Goal: Task Accomplishment & Management: Complete application form

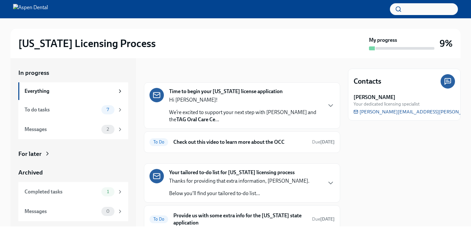
click at [241, 108] on div "Hi [PERSON_NAME]! We’re excited to support your next step with Aspen Dental and…" at bounding box center [245, 110] width 153 height 27
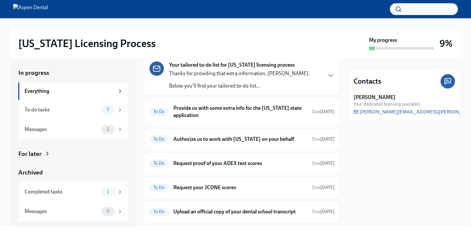
scroll to position [365, 0]
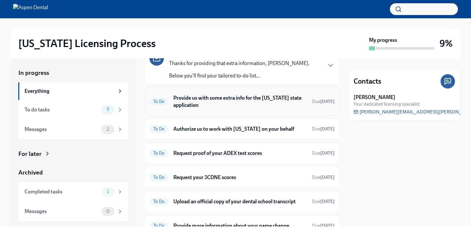
click at [237, 109] on h6 "Provide us with some extra info for the [US_STATE] state application" at bounding box center [241, 102] width 134 height 14
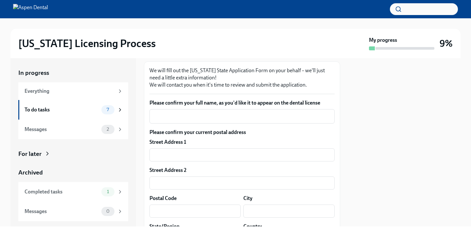
scroll to position [85, 0]
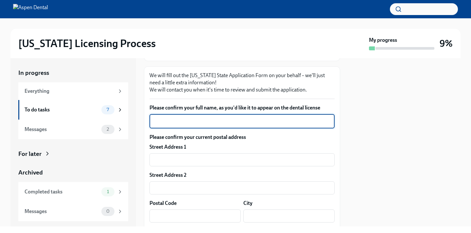
click at [234, 124] on textarea "Please confirm your full name, as you'd like it to appear on the dental license" at bounding box center [242, 122] width 177 height 8
type textarea "[PERSON_NAME]"
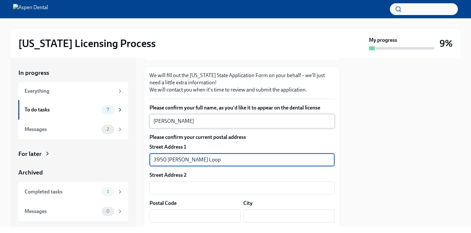
type input "3950 [PERSON_NAME] Loop"
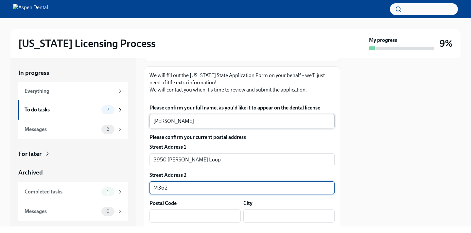
type input "M362"
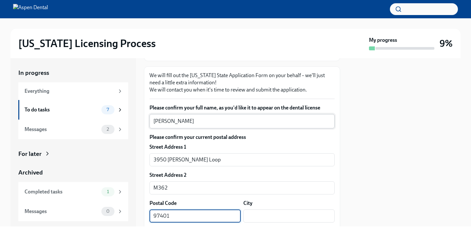
type input "97401"
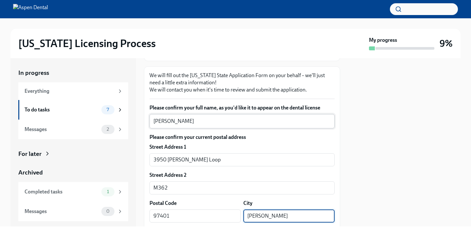
type input "[PERSON_NAME]"
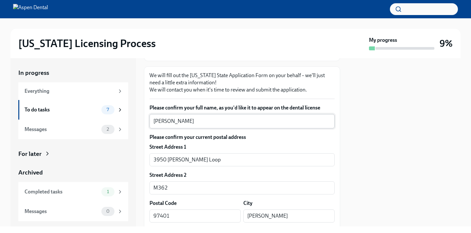
scroll to position [187, 0]
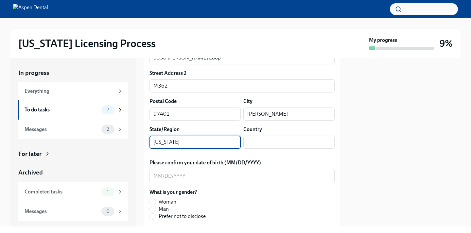
type input "[US_STATE]"
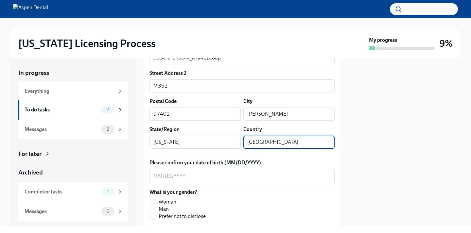
type input "[GEOGRAPHIC_DATA]"
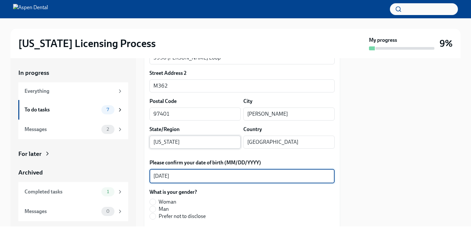
type textarea "[DATE]"
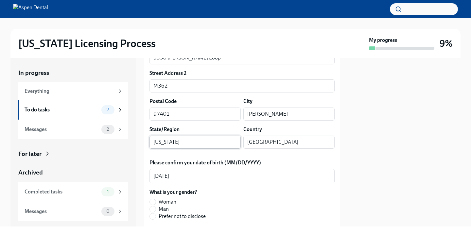
scroll to position [290, 0]
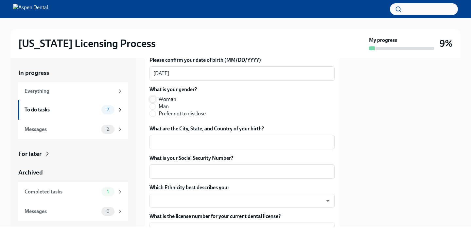
click at [154, 100] on input "Woman" at bounding box center [153, 100] width 6 height 6
radio input "true"
click at [159, 143] on textarea "What are the City, State, and Country of your birth?" at bounding box center [242, 142] width 177 height 8
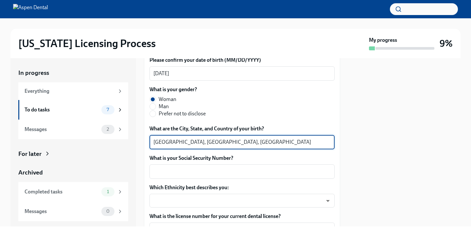
type textarea "[GEOGRAPHIC_DATA], [GEOGRAPHIC_DATA], [GEOGRAPHIC_DATA]"
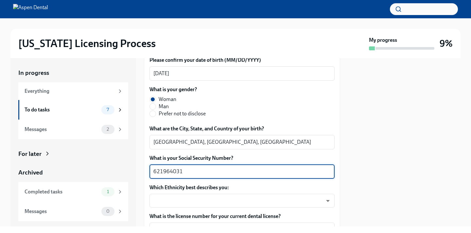
type textarea "621964031"
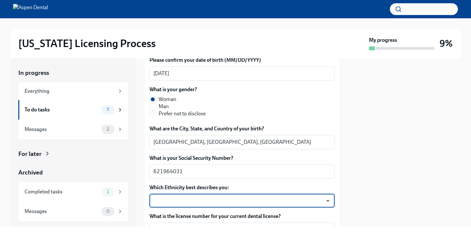
click at [190, 201] on body "[US_STATE] Licensing Process My progress 9% In progress Everything To do tasks …" at bounding box center [235, 116] width 471 height 233
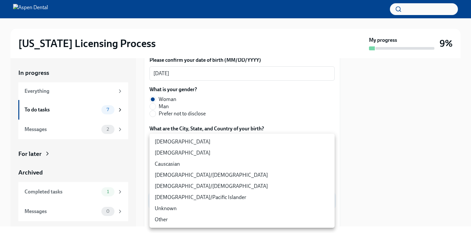
click at [174, 166] on li "Causcasian" at bounding box center [242, 164] width 185 height 11
type input "Sgg7VB5SW"
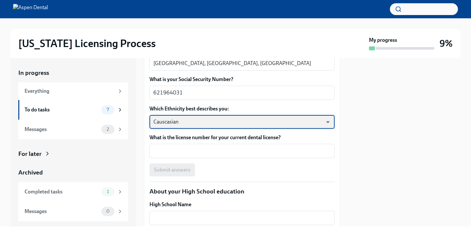
scroll to position [369, 0]
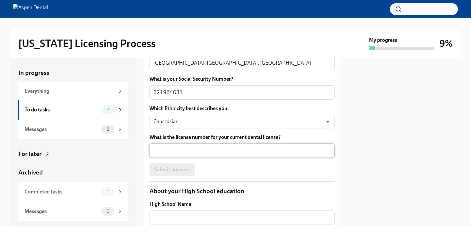
click at [182, 156] on div "x ​" at bounding box center [242, 151] width 185 height 14
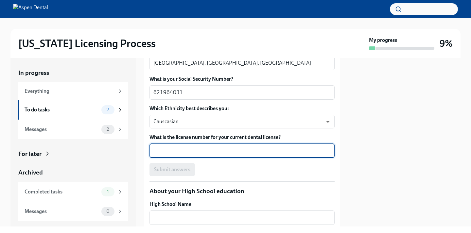
paste textarea "D12256"
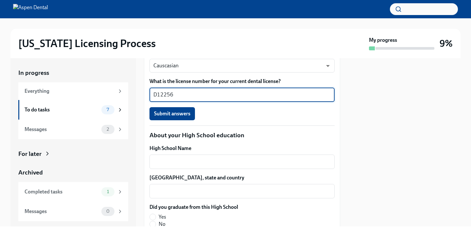
scroll to position [426, 0]
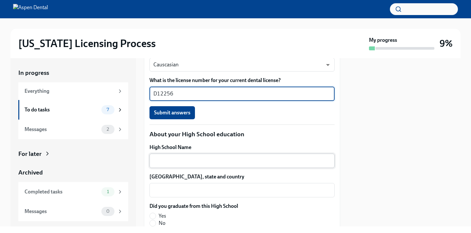
type textarea "D12256"
click at [196, 161] on textarea "High School Name" at bounding box center [242, 161] width 177 height 8
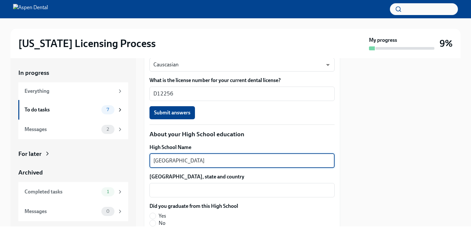
type textarea "[GEOGRAPHIC_DATA]"
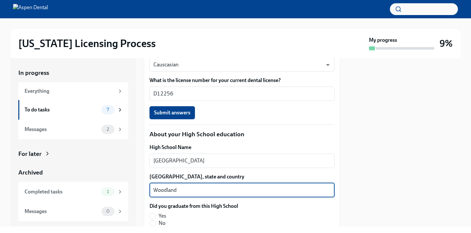
scroll to position [535, 0]
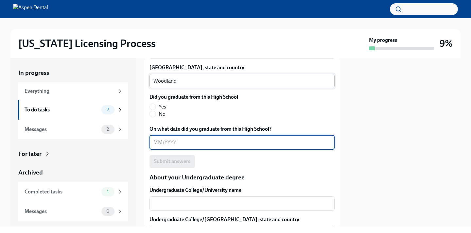
click at [230, 80] on textarea "Woodland" at bounding box center [242, 81] width 177 height 8
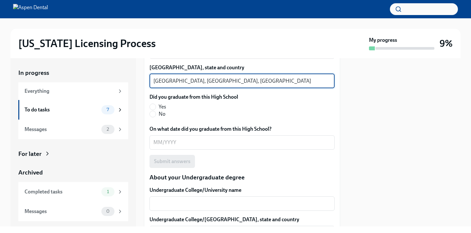
type textarea "[GEOGRAPHIC_DATA], [GEOGRAPHIC_DATA], [GEOGRAPHIC_DATA]"
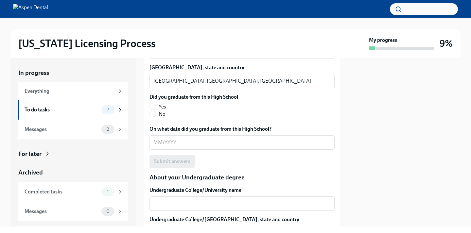
click at [154, 103] on label "Yes" at bounding box center [191, 106] width 83 height 7
click at [154, 104] on input "Yes" at bounding box center [153, 107] width 6 height 6
radio input "true"
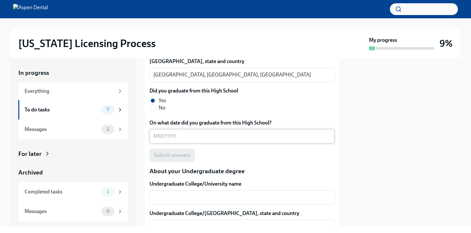
scroll to position [542, 0]
click at [163, 137] on textarea "On what date did you graduate from this High School?" at bounding box center [242, 136] width 177 height 8
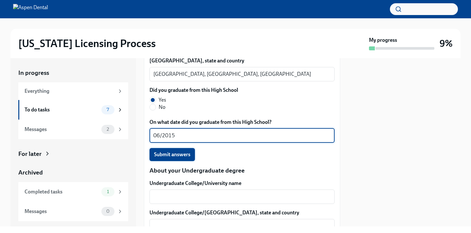
type textarea "06/2015"
click at [168, 154] on span "Submit answers" at bounding box center [172, 155] width 36 height 7
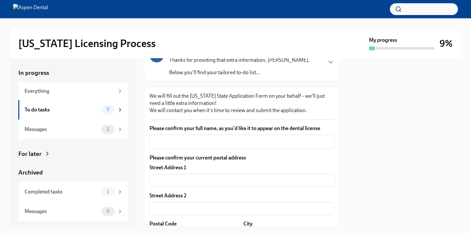
scroll to position [51, 0]
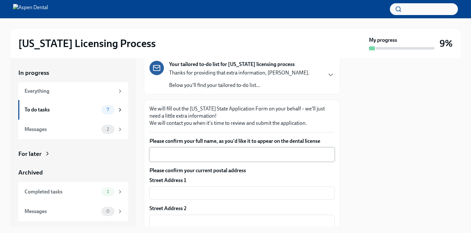
click at [198, 158] on textarea "Please confirm your full name, as you'd like it to appear on the dental license" at bounding box center [242, 155] width 177 height 8
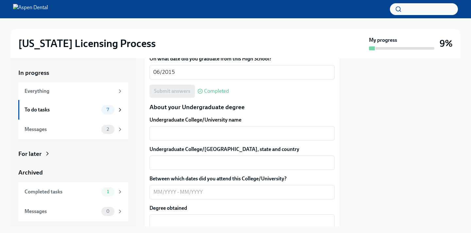
scroll to position [606, 0]
click at [187, 126] on div "x ​" at bounding box center [242, 133] width 185 height 14
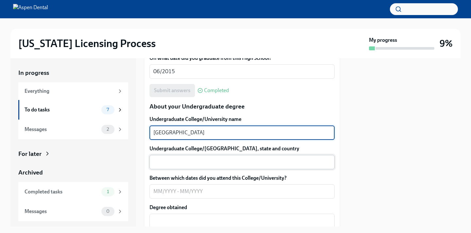
type textarea "[GEOGRAPHIC_DATA]"
click at [206, 161] on textarea "Undergraduate College/[GEOGRAPHIC_DATA], state and country" at bounding box center [242, 162] width 177 height 8
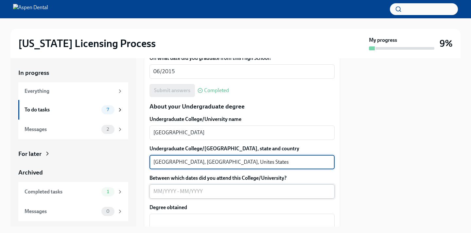
type textarea "[GEOGRAPHIC_DATA], [GEOGRAPHIC_DATA], Unites States"
click at [197, 191] on textarea "Between which dates did you attend this College/University?" at bounding box center [242, 192] width 177 height 8
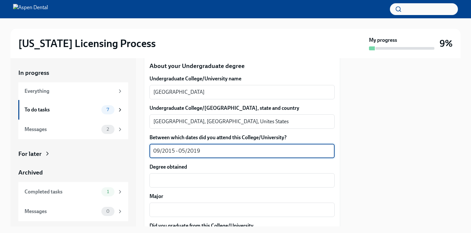
scroll to position [648, 0]
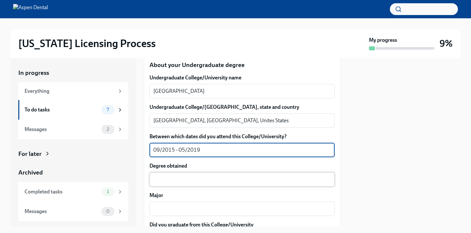
type textarea "09/2015 - 05/2019"
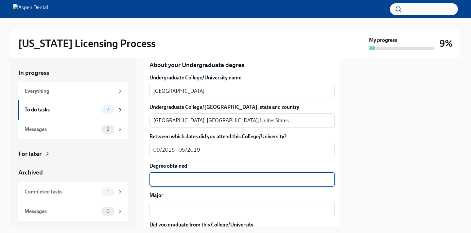
click at [182, 182] on textarea "Degree obtained" at bounding box center [242, 180] width 177 height 8
type textarea "B"
type textarea "Bachelors of Science"
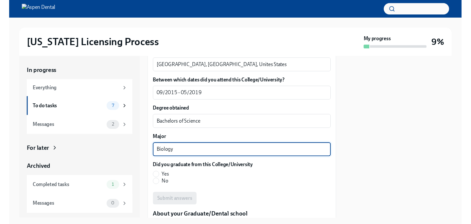
scroll to position [702, 0]
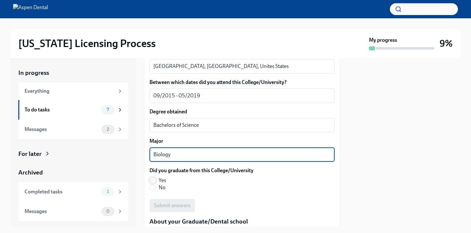
type textarea "Biology"
click at [153, 181] on input "Yes" at bounding box center [153, 181] width 6 height 6
radio input "true"
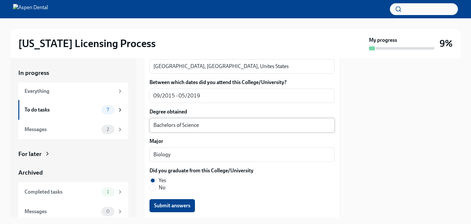
click at [173, 126] on textarea "Bachelors of Science" at bounding box center [242, 125] width 177 height 8
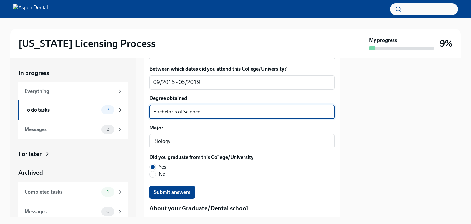
scroll to position [716, 0]
type textarea "Bachelor's of Science"
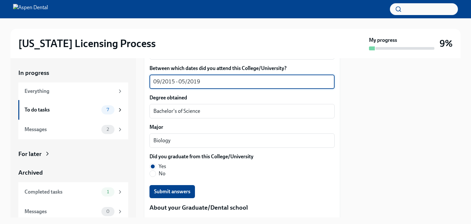
click at [158, 83] on textarea "09/2015 - 05/2019" at bounding box center [242, 82] width 177 height 8
type textarea "08/2015 - 05/2019"
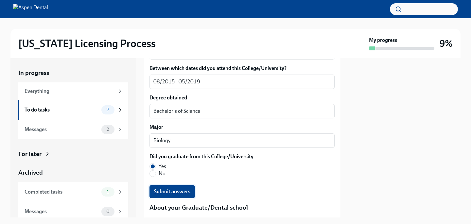
click at [181, 190] on span "Submit answers" at bounding box center [172, 192] width 36 height 7
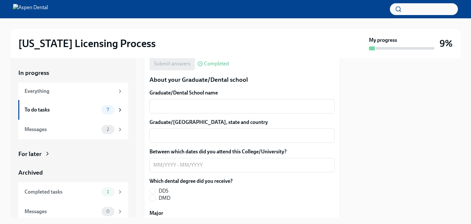
scroll to position [845, 0]
click at [177, 106] on textarea "Graduate/Dental School name" at bounding box center [242, 106] width 177 height 8
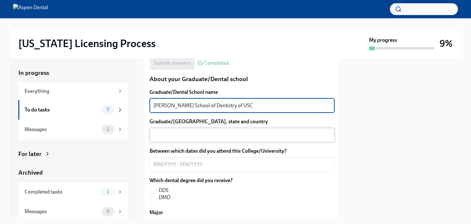
type textarea "[PERSON_NAME] School of Dentistry of USC"
click at [198, 135] on textarea "Graduate/[GEOGRAPHIC_DATA], state and country" at bounding box center [242, 135] width 177 height 8
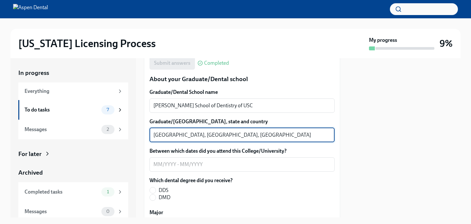
type textarea "[GEOGRAPHIC_DATA], [GEOGRAPHIC_DATA], [GEOGRAPHIC_DATA]"
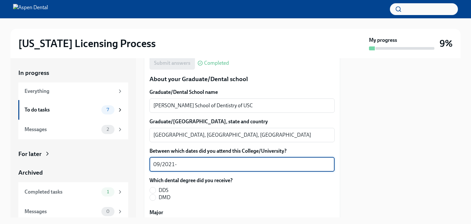
click at [158, 166] on textarea "09/2021-" at bounding box center [242, 165] width 177 height 8
click at [183, 165] on textarea "08/2021-" at bounding box center [242, 165] width 177 height 8
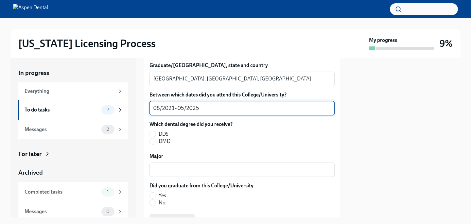
scroll to position [902, 0]
type textarea "08/2021- 05/2025"
click at [153, 133] on input "DDS" at bounding box center [153, 134] width 6 height 6
radio input "true"
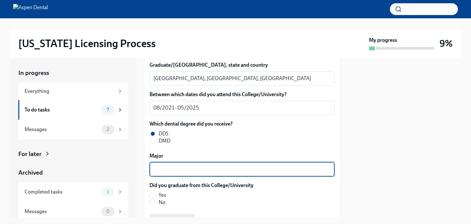
click at [160, 171] on textarea "Major" at bounding box center [242, 170] width 177 height 8
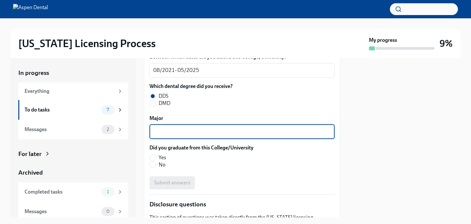
scroll to position [941, 0]
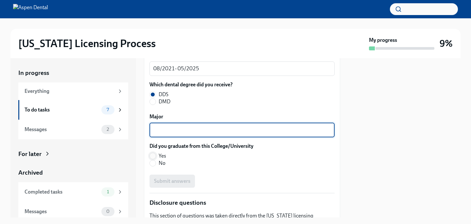
click at [154, 155] on input "Yes" at bounding box center [153, 156] width 6 height 6
radio input "true"
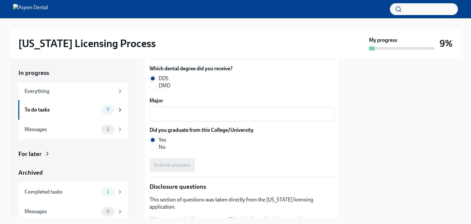
scroll to position [960, 0]
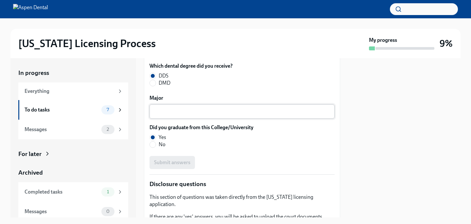
click at [176, 115] on div "x ​" at bounding box center [242, 111] width 185 height 14
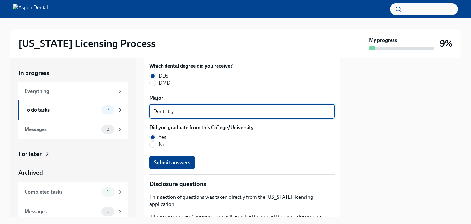
drag, startPoint x: 178, startPoint y: 112, endPoint x: 146, endPoint y: 111, distance: 32.8
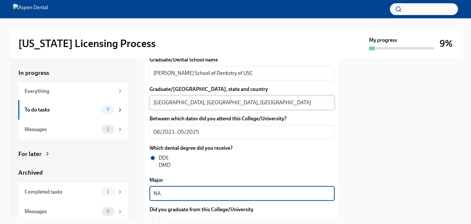
scroll to position [878, 0]
drag, startPoint x: 164, startPoint y: 193, endPoint x: 146, endPoint y: 193, distance: 17.7
click at [146, 193] on div "We will fill out the [US_STATE] State Application Form on your behalf – we'll j…" at bounding box center [242, 18] width 196 height 1489
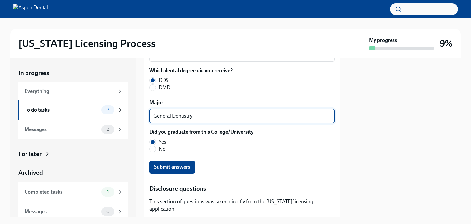
scroll to position [955, 0]
type textarea "General Dentistry"
click at [183, 168] on span "Submit answers" at bounding box center [172, 167] width 36 height 7
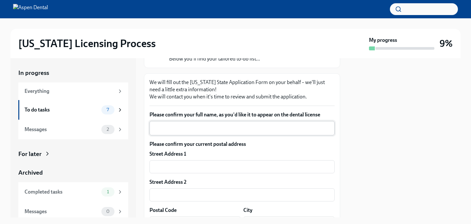
scroll to position [79, 0]
click at [235, 128] on textarea "Please confirm your full name, as you'd like it to appear on the dental license" at bounding box center [242, 128] width 177 height 8
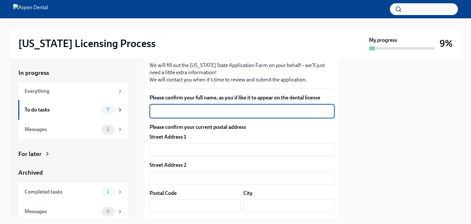
scroll to position [96, 0]
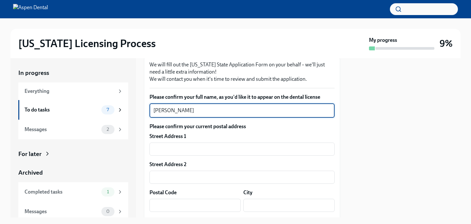
type textarea "[PERSON_NAME]"
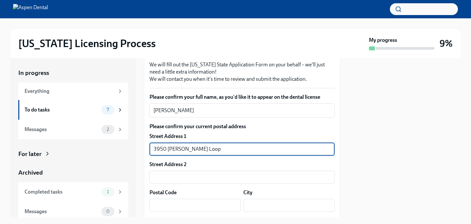
type input "3950 [PERSON_NAME] Loop"
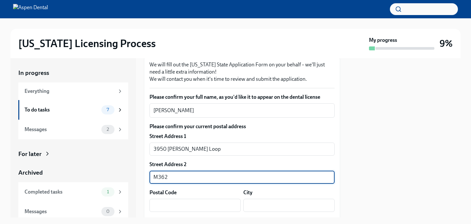
type input "M362"
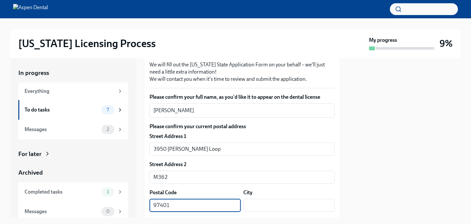
type input "97401"
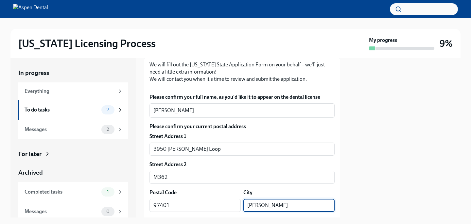
type input "[PERSON_NAME]"
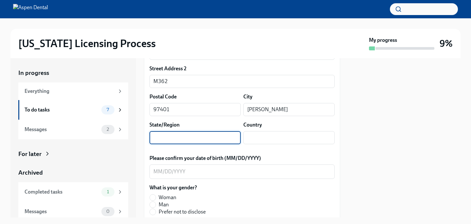
type input "C"
type input "OR"
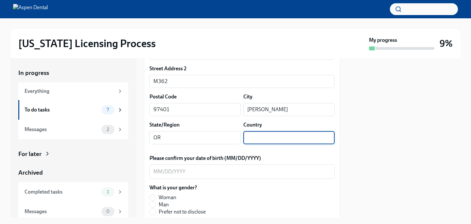
type input "C"
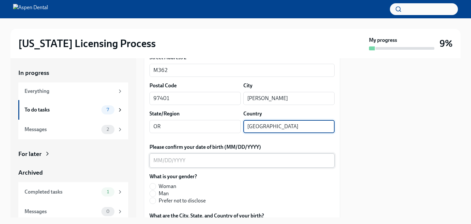
type input "[GEOGRAPHIC_DATA]"
click at [159, 161] on textarea "Please confirm your date of birth (MM/DD/YYYY)" at bounding box center [242, 161] width 177 height 8
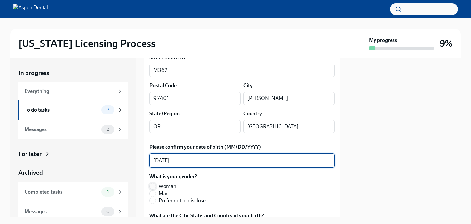
type textarea "[DATE]"
click at [155, 188] on input "Woman" at bounding box center [153, 187] width 6 height 6
radio input "true"
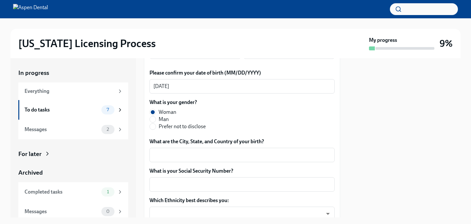
scroll to position [278, 0]
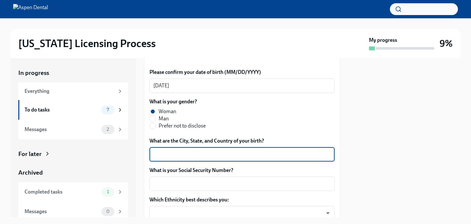
click at [169, 158] on textarea "What are the City, State, and Country of your birth?" at bounding box center [242, 155] width 177 height 8
type textarea "[GEOGRAPHIC_DATA], [GEOGRAPHIC_DATA], [GEOGRAPHIC_DATA]"
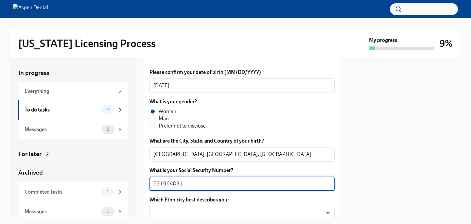
type textarea "621964031"
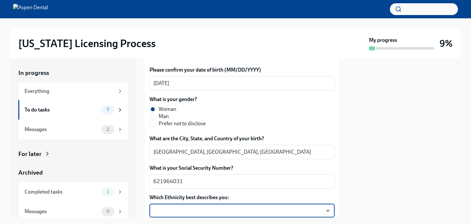
click at [214, 213] on body "[US_STATE] Licensing Process My progress 9% In progress Everything To do tasks …" at bounding box center [235, 112] width 471 height 224
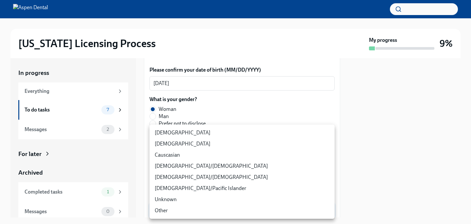
click at [184, 158] on li "Causcasian" at bounding box center [242, 155] width 185 height 11
type input "Sgg7VB5SW"
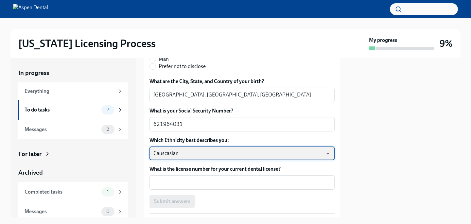
scroll to position [337, 0]
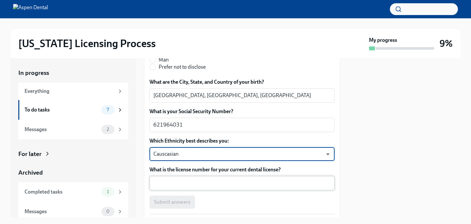
click at [176, 183] on textarea "What is the license number for your current dental license?" at bounding box center [242, 183] width 177 height 8
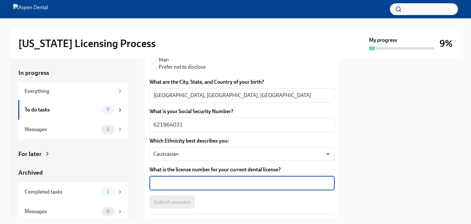
paste textarea "D12256"
type textarea "D12256"
drag, startPoint x: 177, startPoint y: 184, endPoint x: 146, endPoint y: 184, distance: 31.1
paste textarea "D12256"
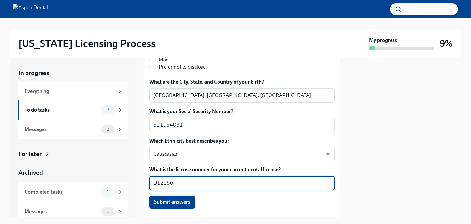
type textarea "D12256"
click at [170, 201] on span "Submit answers" at bounding box center [172, 202] width 36 height 7
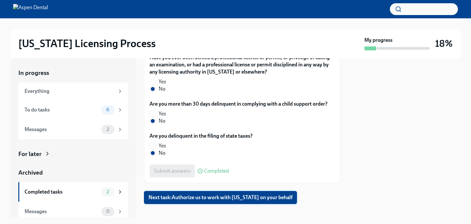
scroll to position [1456, 0]
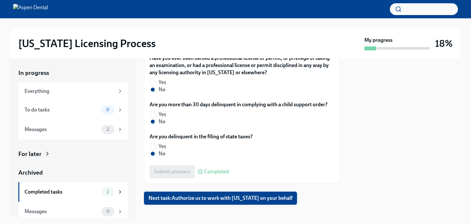
click at [274, 195] on span "Next task : Authorize us to work with [US_STATE] on your behalf" at bounding box center [221, 198] width 144 height 7
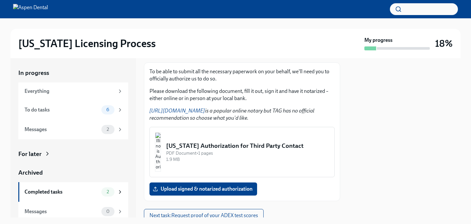
scroll to position [96, 0]
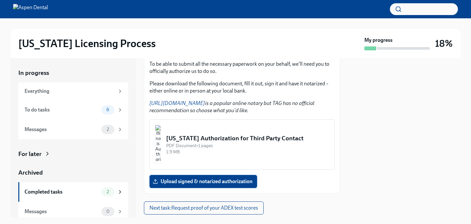
click at [219, 181] on span "Upload signed & notarized authorization" at bounding box center [203, 181] width 99 height 7
click at [0, 0] on input "Upload signed & notarized authorization" at bounding box center [0, 0] width 0 height 0
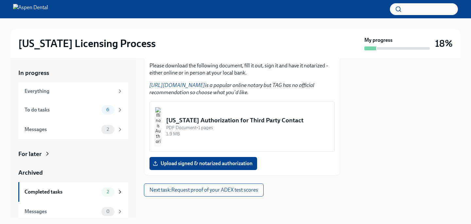
scroll to position [114, 0]
click at [230, 120] on div "[US_STATE] Authorization for Third Party Contact" at bounding box center [247, 120] width 163 height 9
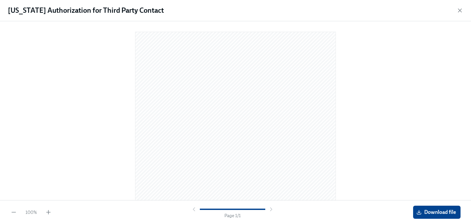
scroll to position [0, 0]
click at [427, 215] on span "Download file" at bounding box center [437, 212] width 38 height 7
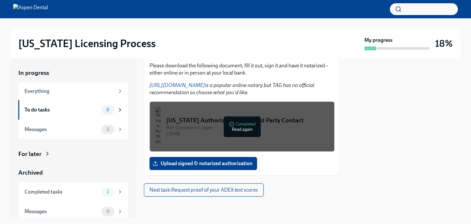
click at [173, 192] on span "Next task : Request proof of your ADEX test scores" at bounding box center [204, 190] width 109 height 7
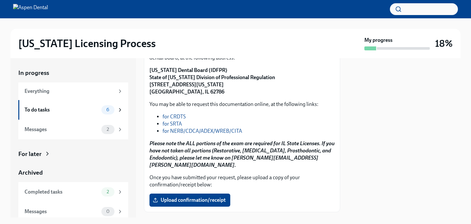
scroll to position [108, 0]
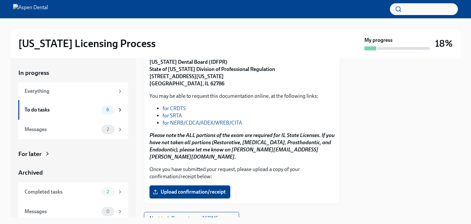
click at [186, 189] on span "Upload confirmation/receipt" at bounding box center [190, 192] width 72 height 7
click at [0, 0] on input "Upload confirmation/receipt" at bounding box center [0, 0] width 0 height 0
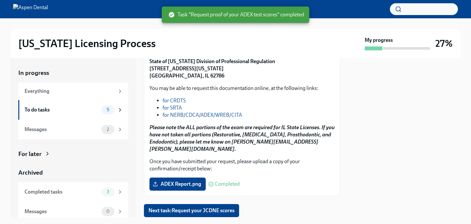
scroll to position [119, 0]
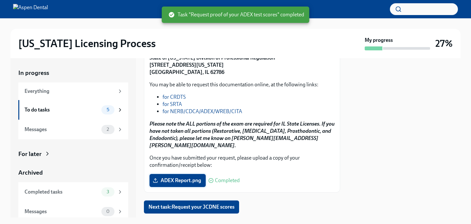
click at [195, 177] on span "ADEX Report.png" at bounding box center [177, 180] width 47 height 7
click at [0, 0] on input "ADEX Report.png" at bounding box center [0, 0] width 0 height 0
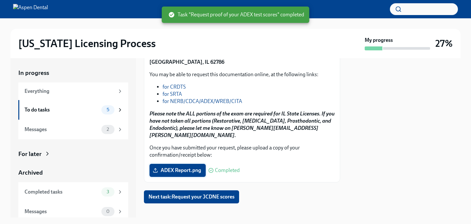
scroll to position [129, 0]
click at [192, 168] on span "ADEX Report.png" at bounding box center [177, 171] width 47 height 7
click at [0, 0] on input "ADEX Report.png" at bounding box center [0, 0] width 0 height 0
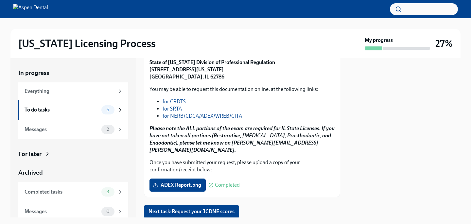
scroll to position [116, 0]
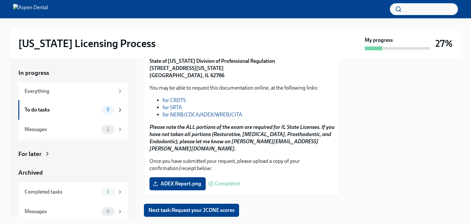
click at [181, 101] on link "for CRDTS" at bounding box center [174, 100] width 23 height 6
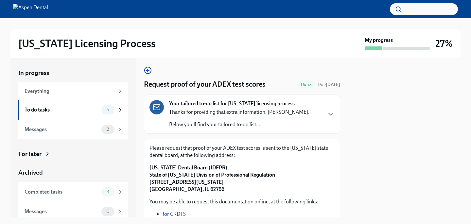
scroll to position [1, 0]
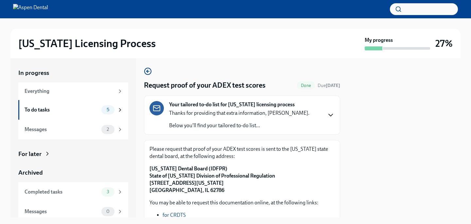
click at [330, 116] on icon "button" at bounding box center [331, 115] width 4 height 2
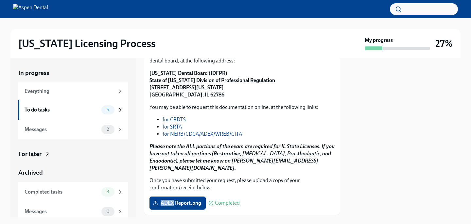
scroll to position [307, 0]
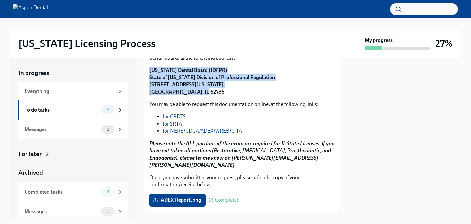
drag, startPoint x: 203, startPoint y: 131, endPoint x: 147, endPoint y: 107, distance: 60.5
click at [147, 107] on div "Please request that proof of your ADEX test scores is sent to the [US_STATE] st…" at bounding box center [242, 127] width 196 height 171
copy strong "[US_STATE] Dental Board (IDFPR) State of [US_STATE] Division of Professional Re…"
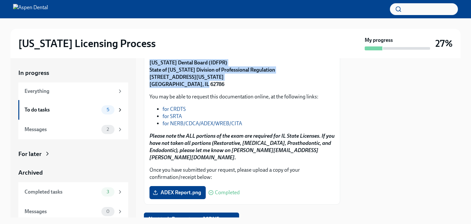
scroll to position [319, 0]
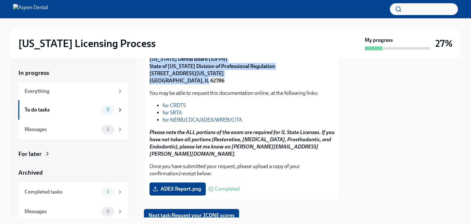
click at [174, 123] on link "for NERB/CDCA/ADEX/WREB/CITA" at bounding box center [203, 120] width 80 height 6
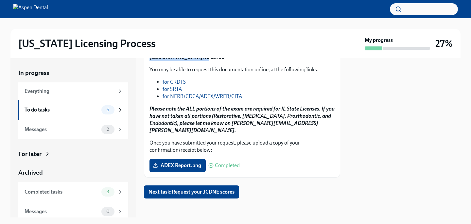
scroll to position [340, 0]
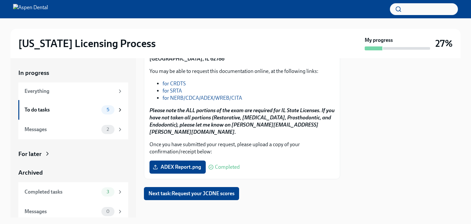
click at [205, 106] on div "Please request that proof of your ADEX test scores is sent to the [US_STATE] st…" at bounding box center [242, 94] width 185 height 160
drag, startPoint x: 218, startPoint y: 76, endPoint x: 148, endPoint y: 76, distance: 69.7
click at [148, 76] on div "Please request that proof of your ADEX test scores is sent to the [US_STATE] st…" at bounding box center [242, 94] width 196 height 171
copy strong "[US_STATE] Dental Board (IDFPR)"
drag, startPoint x: 198, startPoint y: 98, endPoint x: 148, endPoint y: 81, distance: 53.4
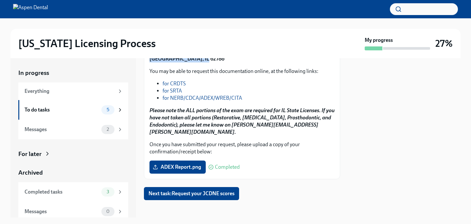
click at [148, 81] on div "Please request that proof of your ADEX test scores is sent to the [US_STATE] st…" at bounding box center [242, 94] width 196 height 171
copy strong "State of [US_STATE] Division of Professional Regulation [STREET_ADDRESS][US_STA…"
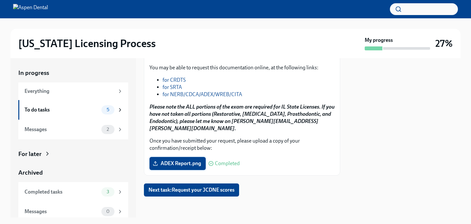
click at [182, 167] on span "ADEX Report.png" at bounding box center [177, 163] width 47 height 7
click at [0, 0] on input "ADEX Report.png" at bounding box center [0, 0] width 0 height 0
click at [194, 167] on span "ADEX Report.png" at bounding box center [177, 163] width 47 height 7
click at [0, 0] on input "ADEX Report.png" at bounding box center [0, 0] width 0 height 0
click at [172, 167] on span "ADEX Report.png" at bounding box center [177, 163] width 47 height 7
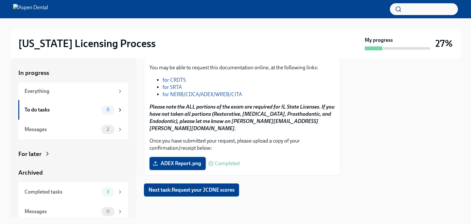
click at [0, 0] on input "ADEX Report.png" at bounding box center [0, 0] width 0 height 0
click at [190, 192] on span "Next task : Request your JCDNE scores" at bounding box center [192, 190] width 86 height 7
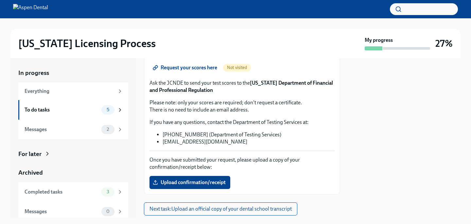
scroll to position [289, 0]
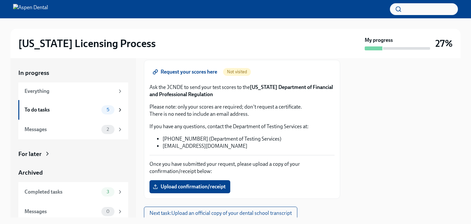
click at [209, 75] on span "Request your scores here" at bounding box center [185, 72] width 63 height 7
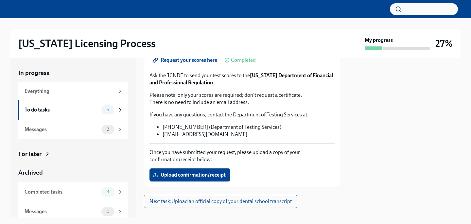
scroll to position [93, 0]
drag, startPoint x: 252, startPoint y: 77, endPoint x: 208, endPoint y: 84, distance: 45.2
click at [208, 84] on p "Ask the JCNDE to send your test scores to the [US_STATE] Department of Financia…" at bounding box center [242, 80] width 185 height 14
copy p "[US_STATE] Department of Financial and Professional Regulation"
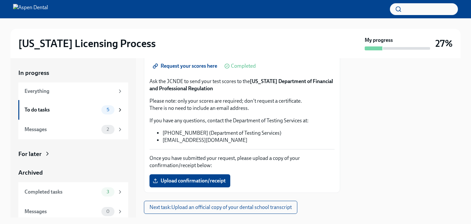
click at [227, 119] on p "If you have any questions, contact the Department of Testing Services at:" at bounding box center [242, 120] width 185 height 7
click at [196, 184] on span "Upload confirmation/receipt" at bounding box center [190, 181] width 72 height 7
click at [0, 0] on input "Upload confirmation/receipt" at bounding box center [0, 0] width 0 height 0
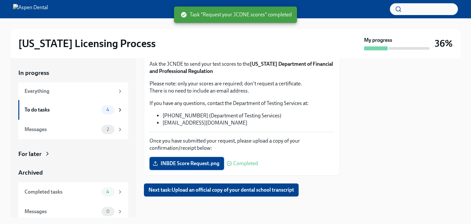
scroll to position [105, 0]
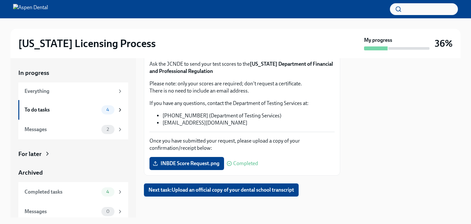
click at [186, 192] on span "Next task : Upload an official copy of your dental school transcript" at bounding box center [222, 190] width 146 height 7
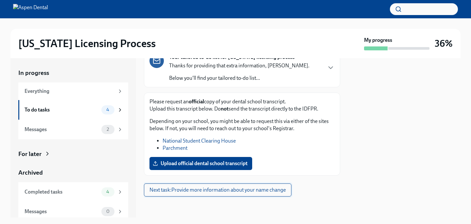
scroll to position [59, 0]
click at [210, 141] on link "National Student Clearing House" at bounding box center [199, 141] width 73 height 6
click at [164, 150] on link "Parchment" at bounding box center [175, 148] width 25 height 6
click at [179, 142] on link "National Student Clearing House" at bounding box center [199, 141] width 73 height 6
click at [203, 191] on span "Next task : Provide more information about your name change" at bounding box center [218, 190] width 137 height 7
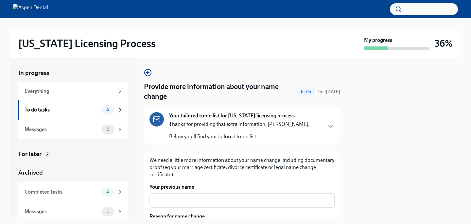
scroll to position [74, 0]
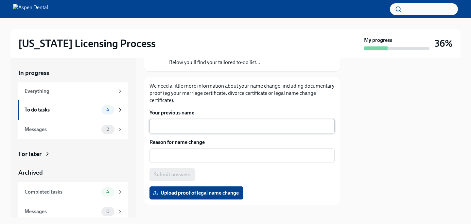
click at [213, 129] on textarea "Your previous name" at bounding box center [242, 126] width 177 height 8
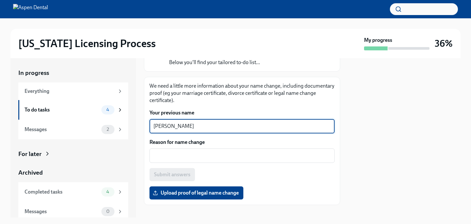
type textarea "[PERSON_NAME]"
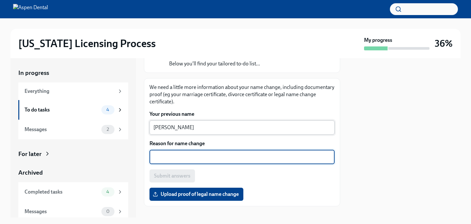
scroll to position [72, 0]
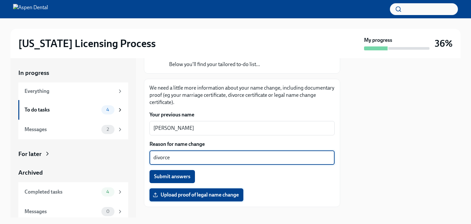
type textarea "divorce"
click at [175, 197] on span "Upload proof of legal name change" at bounding box center [196, 195] width 85 height 7
click at [0, 0] on input "Upload proof of legal name change" at bounding box center [0, 0] width 0 height 0
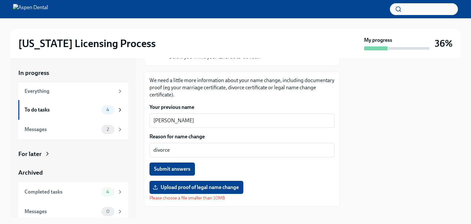
scroll to position [79, 0]
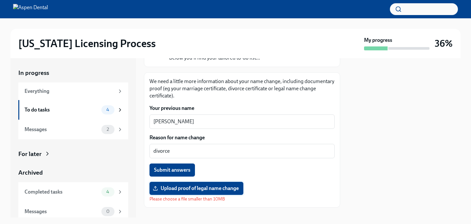
click at [203, 187] on span "Upload proof of legal name change" at bounding box center [196, 188] width 85 height 7
click at [0, 0] on input "Upload proof of legal name change" at bounding box center [0, 0] width 0 height 0
click at [174, 187] on span "Upload proof of legal name change" at bounding box center [196, 188] width 85 height 7
click at [0, 0] on input "Upload proof of legal name change" at bounding box center [0, 0] width 0 height 0
click at [170, 188] on span "Upload proof of legal name change" at bounding box center [196, 188] width 85 height 7
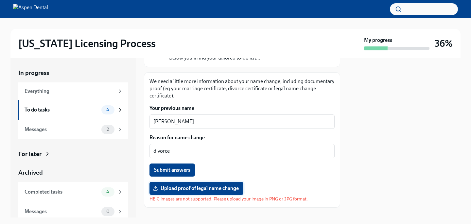
click at [0, 0] on input "Upload proof of legal name change" at bounding box center [0, 0] width 0 height 0
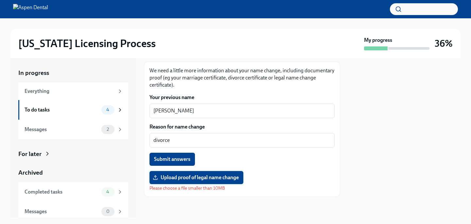
click at [163, 176] on span "Upload proof of legal name change" at bounding box center [196, 177] width 85 height 7
click at [0, 0] on input "Upload proof of legal name change" at bounding box center [0, 0] width 0 height 0
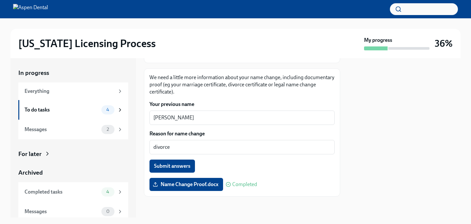
scroll to position [83, 0]
click at [183, 164] on span "Submit answers" at bounding box center [172, 166] width 36 height 7
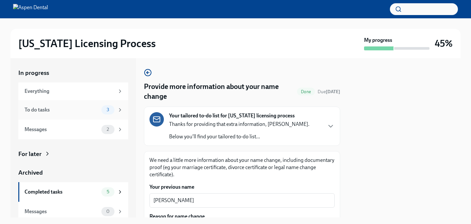
scroll to position [0, 0]
click at [119, 108] on icon at bounding box center [120, 110] width 6 height 6
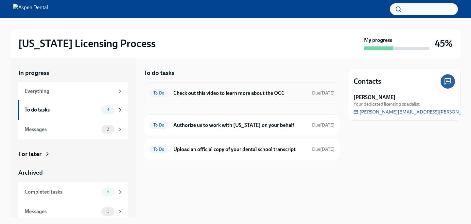
click at [208, 93] on h6 "Check out this video to learn more about the OCC" at bounding box center [241, 93] width 134 height 7
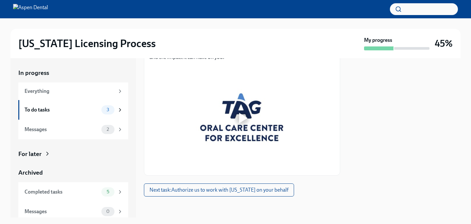
scroll to position [118, 0]
click at [242, 120] on div at bounding box center [243, 118] width 9 height 10
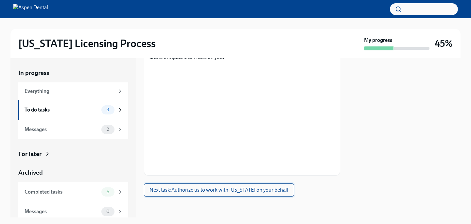
click at [265, 193] on span "Next task : Authorize us to work with [US_STATE] on your behalf" at bounding box center [219, 190] width 139 height 7
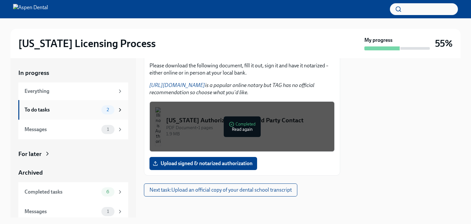
click at [119, 111] on icon at bounding box center [120, 110] width 6 height 6
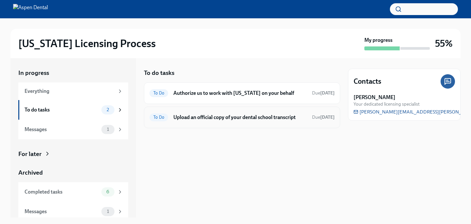
click at [197, 114] on h6 "Upload an official copy of your dental school transcript" at bounding box center [241, 117] width 134 height 7
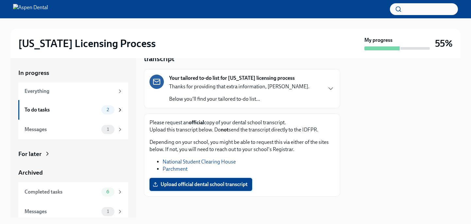
scroll to position [38, 0]
click at [204, 185] on span "Upload official dental school transcript" at bounding box center [201, 184] width 94 height 7
click at [0, 0] on input "Upload official dental school transcript" at bounding box center [0, 0] width 0 height 0
click at [188, 184] on span "Upload official dental school transcript" at bounding box center [201, 184] width 94 height 7
click at [0, 0] on input "Upload official dental school transcript" at bounding box center [0, 0] width 0 height 0
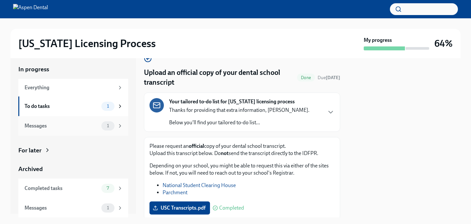
scroll to position [3, 0]
click at [116, 128] on div "1" at bounding box center [112, 126] width 22 height 9
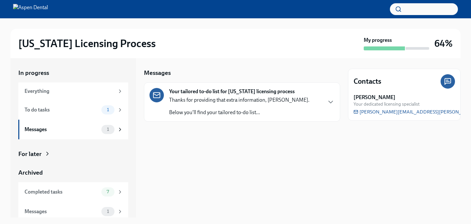
click at [203, 101] on p "Thanks for providing that extra information, [PERSON_NAME]." at bounding box center [239, 100] width 140 height 7
